Goal: Information Seeking & Learning: Learn about a topic

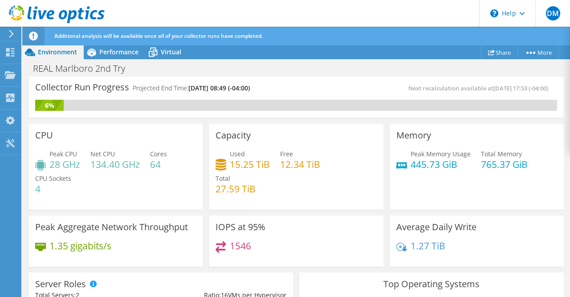
scroll to position [128, 0]
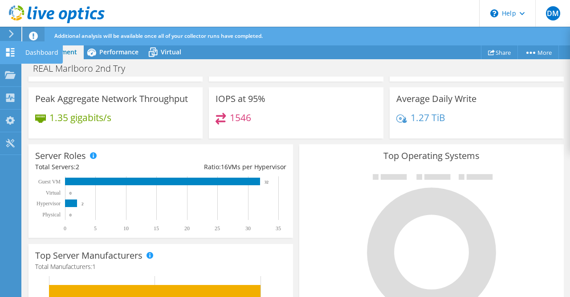
click at [28, 53] on div "Dashboard" at bounding box center [42, 52] width 42 height 22
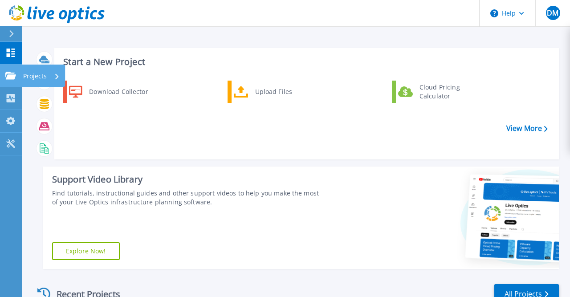
click at [41, 74] on p "Projects" at bounding box center [35, 76] width 24 height 23
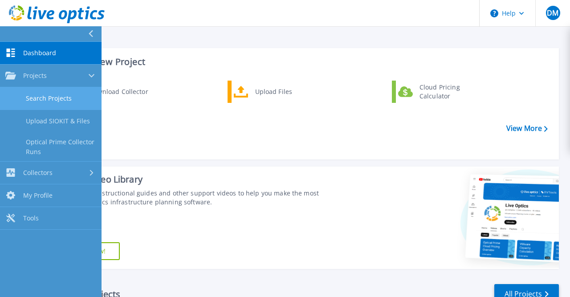
click at [54, 99] on link "Search Projects" at bounding box center [51, 98] width 102 height 23
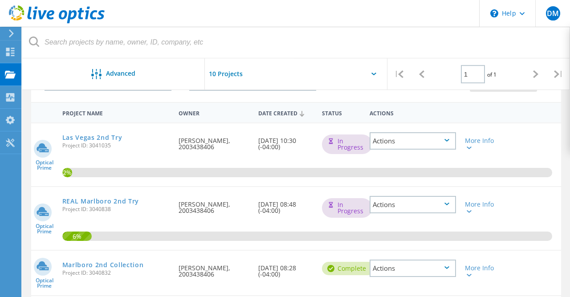
scroll to position [71, 0]
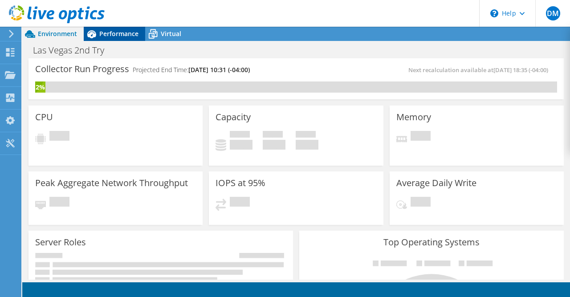
click at [101, 35] on span "Performance" at bounding box center [118, 33] width 39 height 8
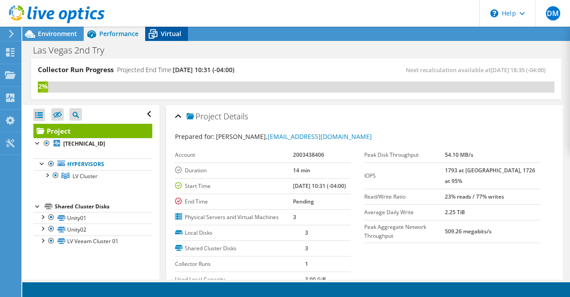
click at [164, 33] on span "Virtual" at bounding box center [171, 33] width 20 height 8
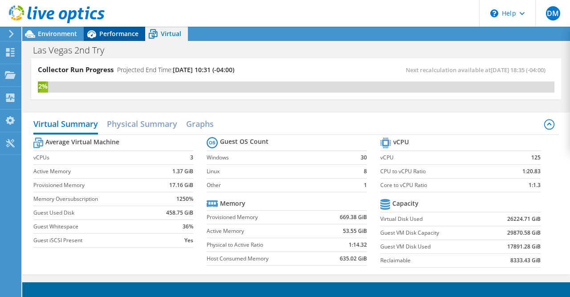
click at [124, 30] on span "Performance" at bounding box center [118, 33] width 39 height 8
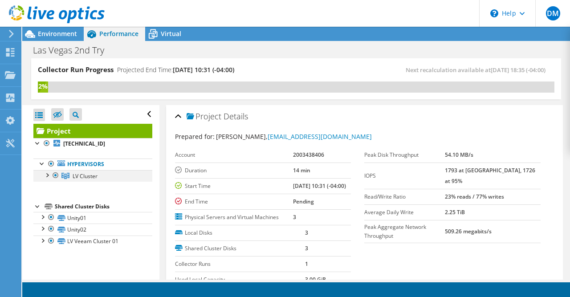
click at [48, 175] on div at bounding box center [46, 174] width 9 height 9
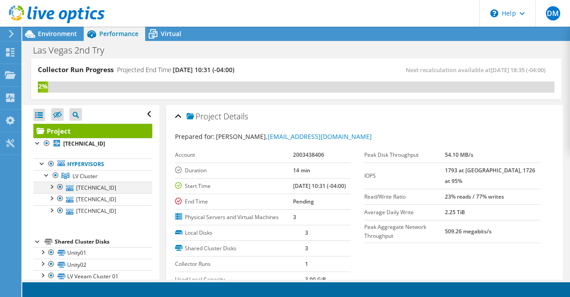
click at [53, 188] on div at bounding box center [51, 186] width 9 height 9
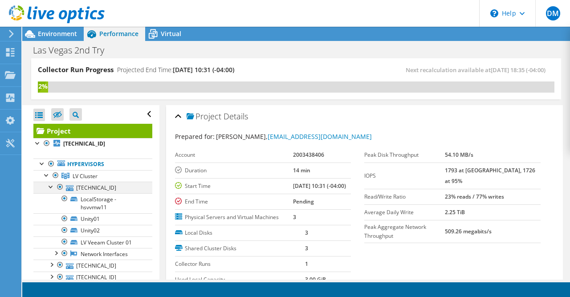
click at [53, 188] on div at bounding box center [51, 186] width 9 height 9
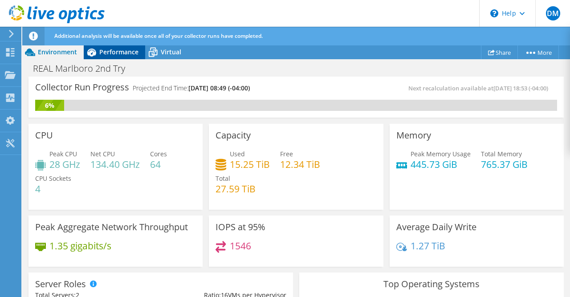
click at [116, 54] on span "Performance" at bounding box center [118, 52] width 39 height 8
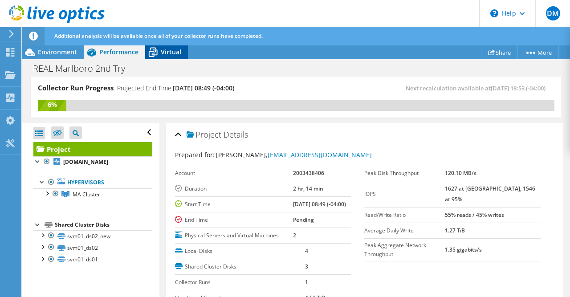
click at [166, 52] on span "Virtual" at bounding box center [171, 52] width 20 height 8
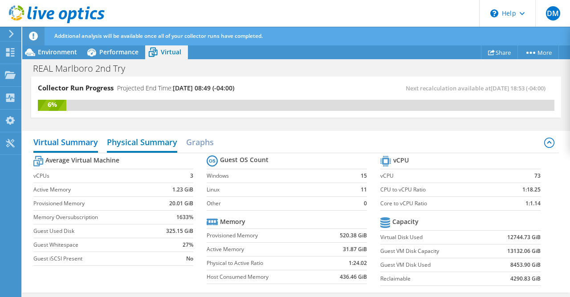
click at [150, 140] on h2 "Physical Summary" at bounding box center [142, 143] width 70 height 20
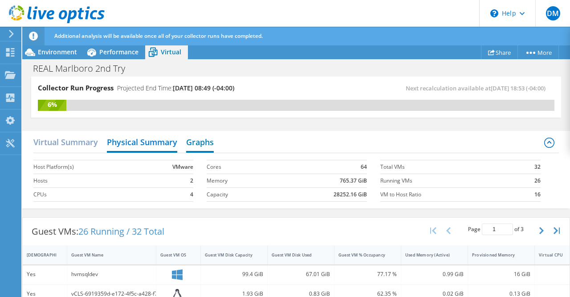
click at [203, 141] on h2 "Graphs" at bounding box center [200, 143] width 28 height 20
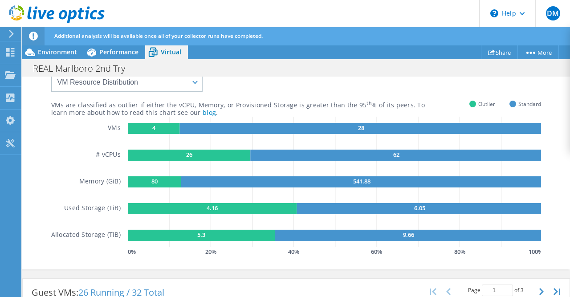
scroll to position [299, 0]
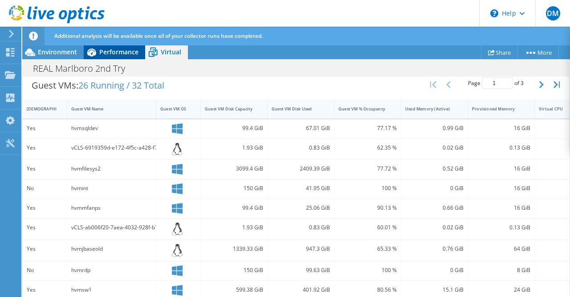
click at [121, 45] on div "Performance" at bounding box center [114, 52] width 61 height 14
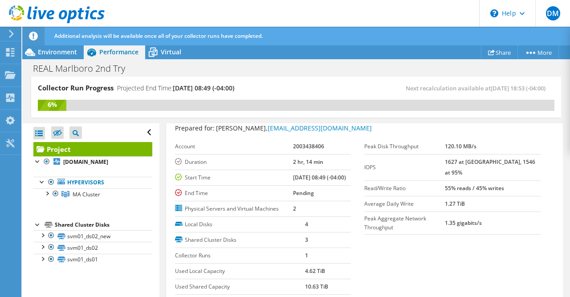
scroll to position [0, 0]
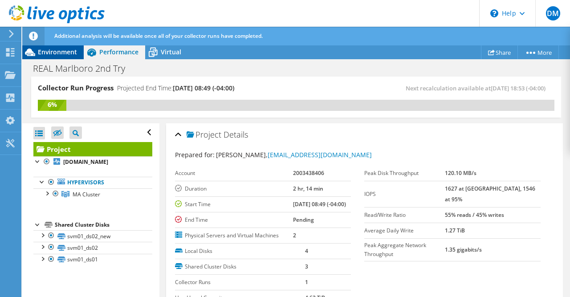
click at [60, 53] on span "Environment" at bounding box center [57, 52] width 39 height 8
